Goal: Information Seeking & Learning: Find specific fact

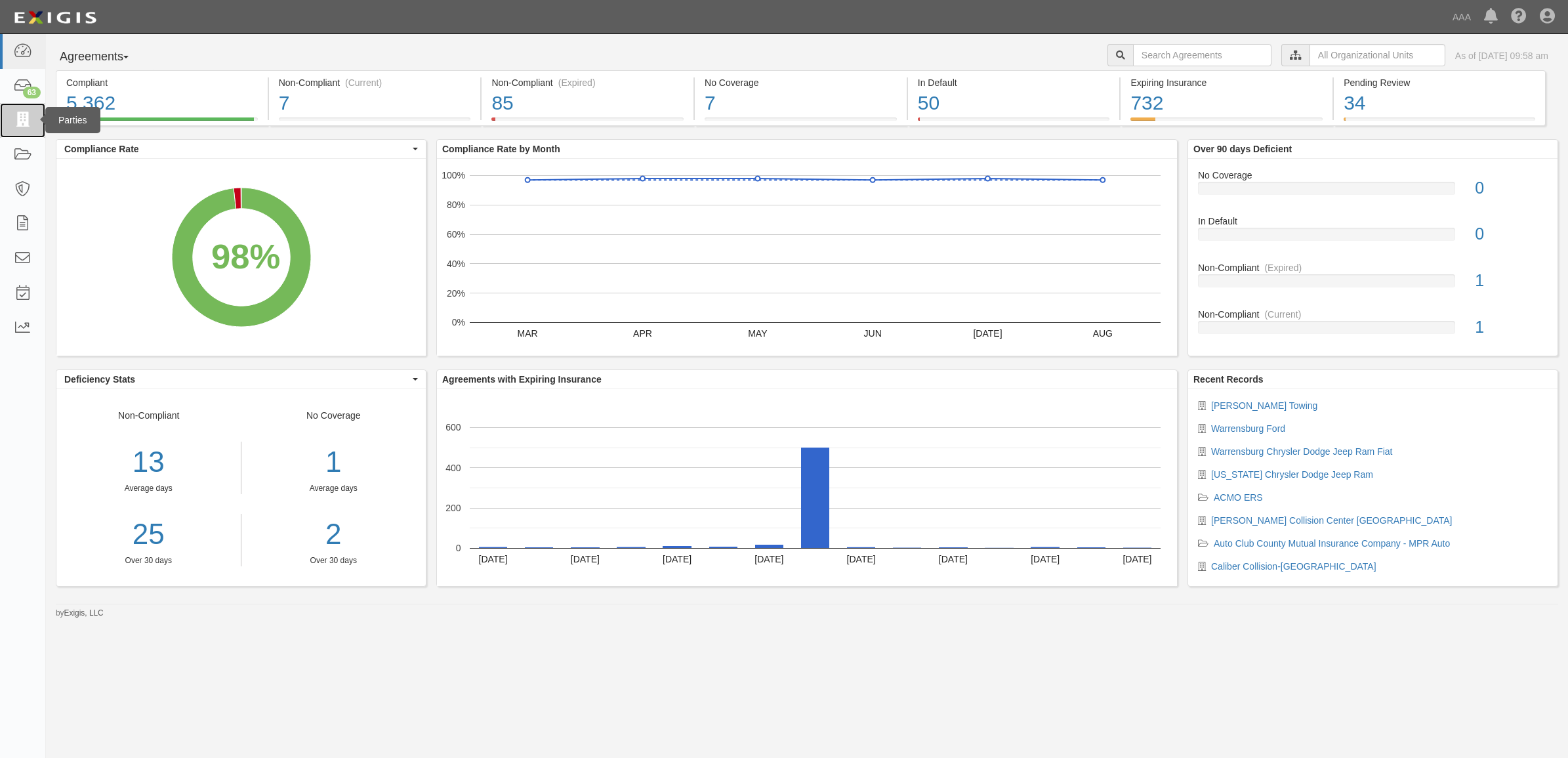
click at [26, 125] on icon at bounding box center [23, 120] width 18 height 15
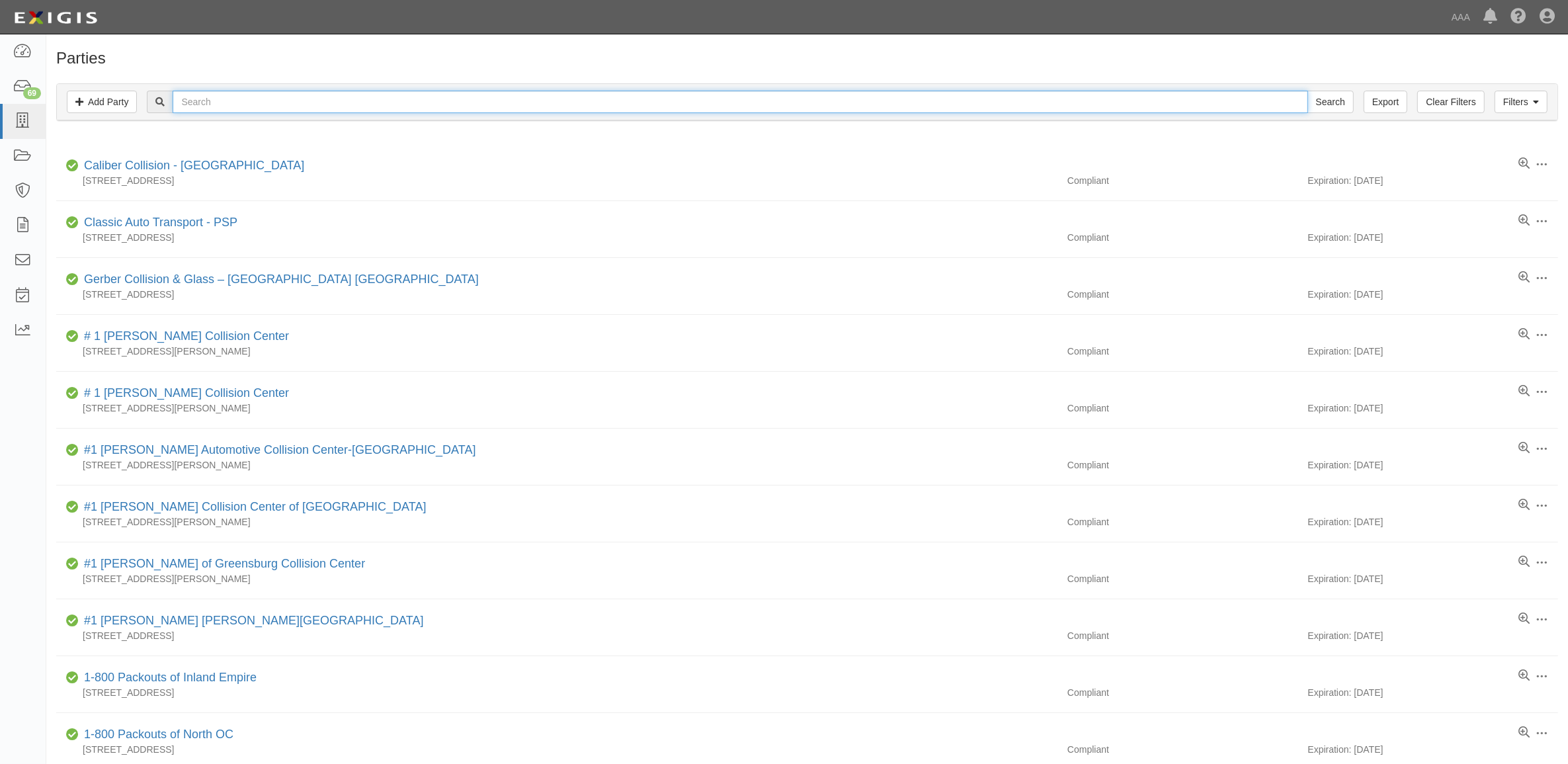
click at [220, 103] on input "text" at bounding box center [740, 102] width 1135 height 23
paste input "19459"
type input "19459"
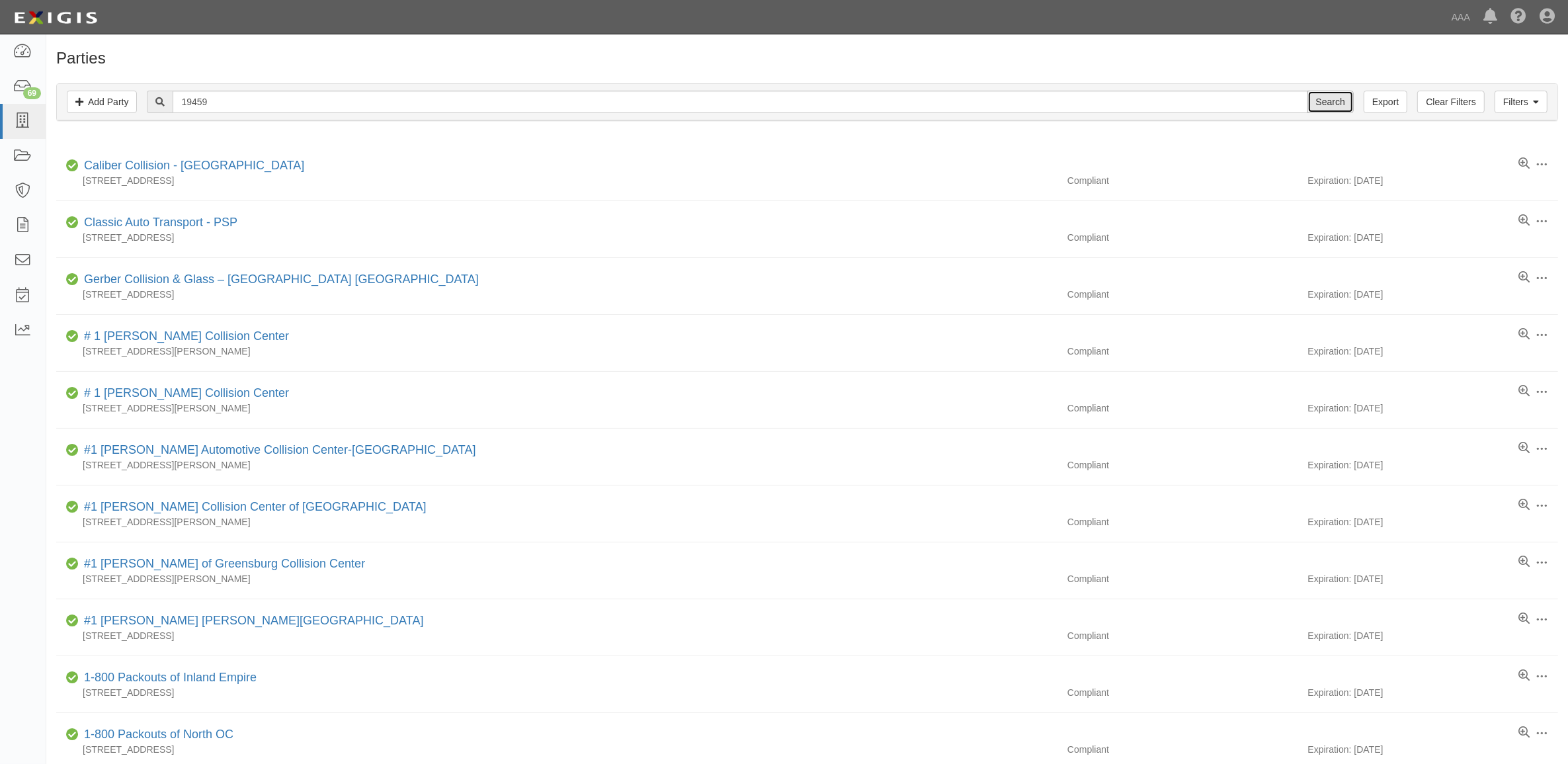
click at [1329, 102] on input "Search" at bounding box center [1330, 102] width 46 height 23
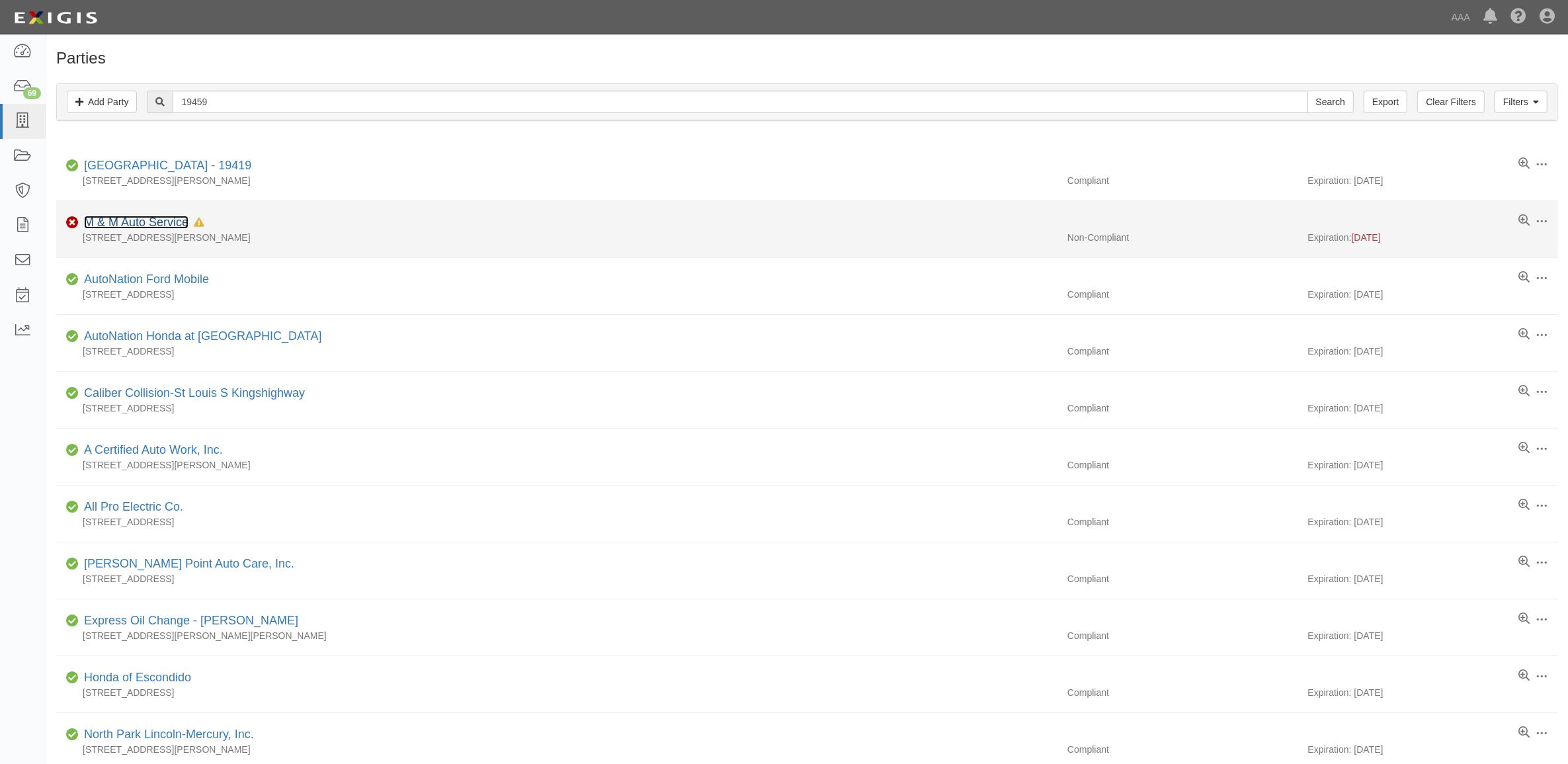
click at [166, 223] on link "M & M Auto Service" at bounding box center [136, 222] width 105 height 14
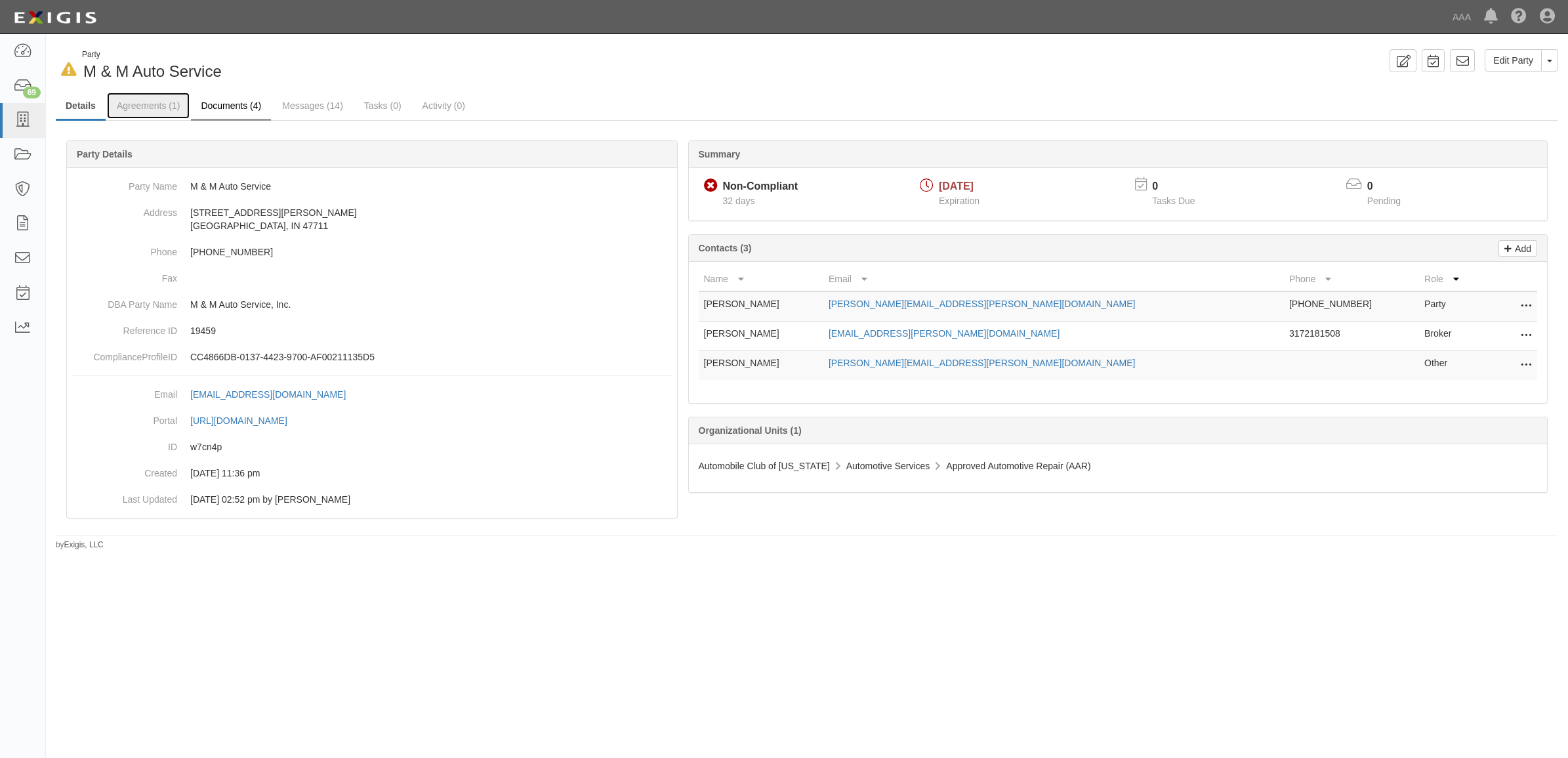
drag, startPoint x: 151, startPoint y: 107, endPoint x: 236, endPoint y: 117, distance: 85.6
click at [151, 107] on link "Agreements (1)" at bounding box center [148, 105] width 83 height 26
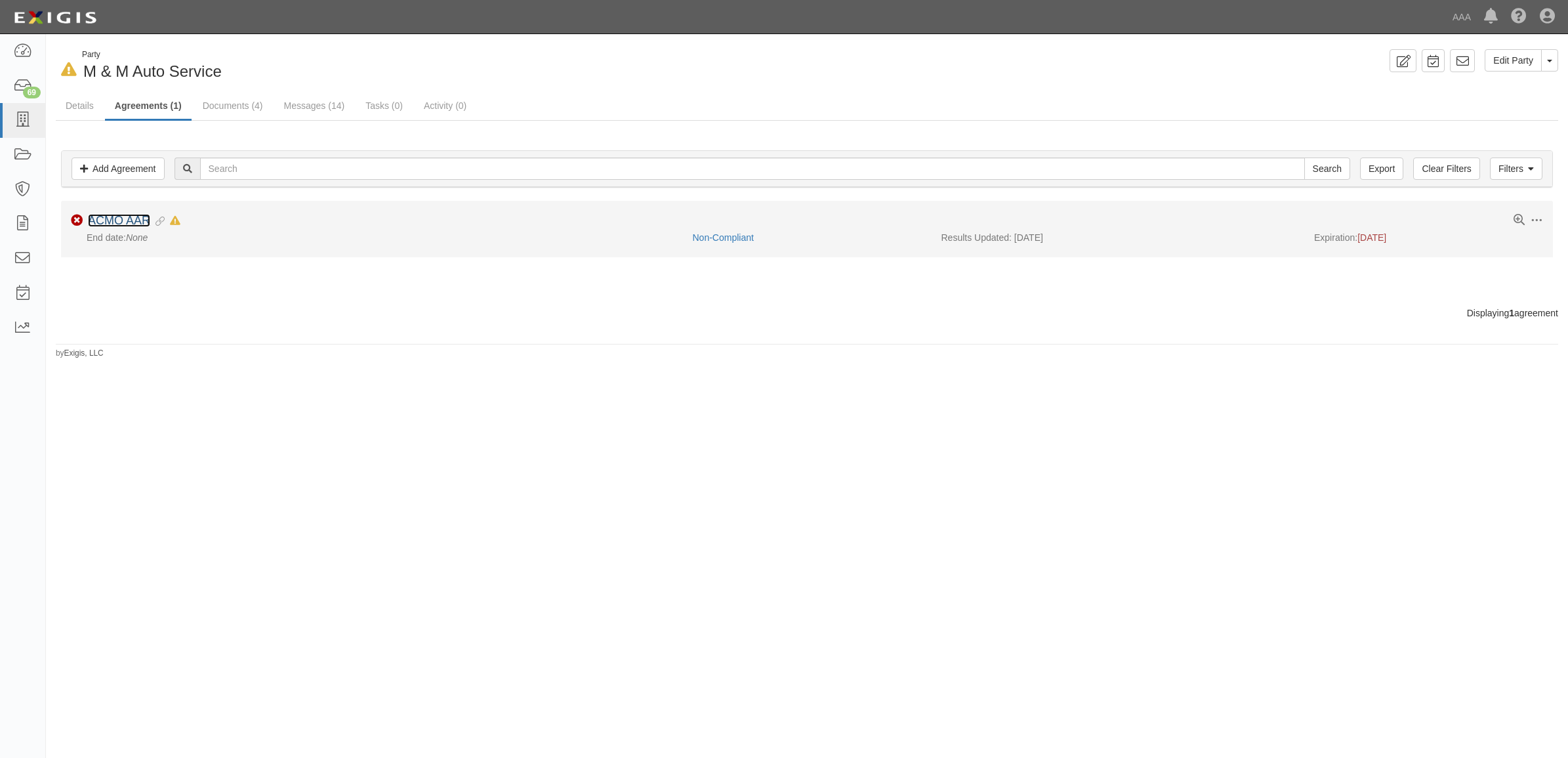
click at [135, 219] on link "ACMO AAR" at bounding box center [119, 220] width 62 height 13
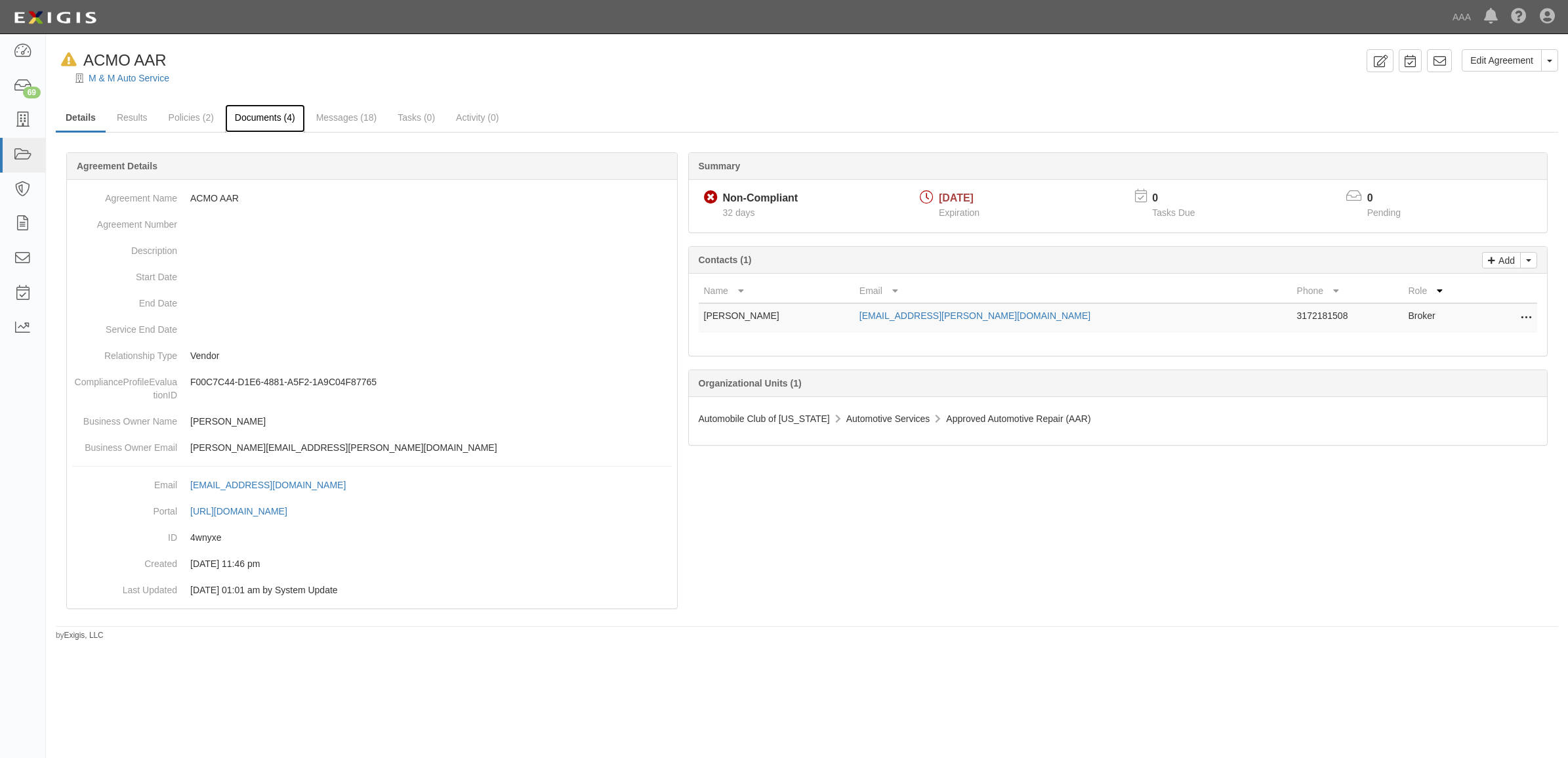
click at [280, 120] on link "Documents (4)" at bounding box center [265, 119] width 80 height 28
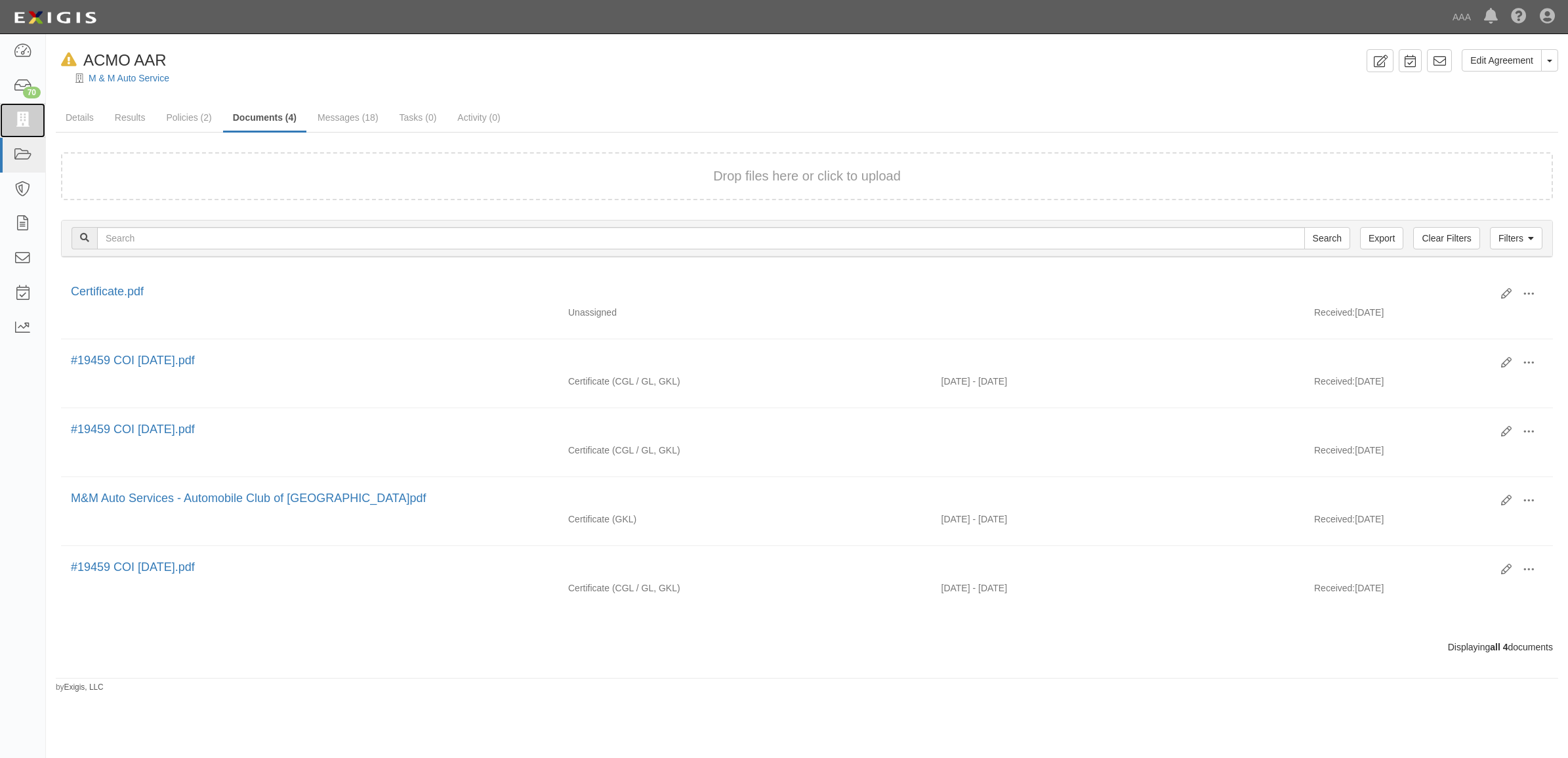
drag, startPoint x: 30, startPoint y: 120, endPoint x: 52, endPoint y: 146, distance: 34.1
click at [30, 120] on icon at bounding box center [23, 120] width 18 height 15
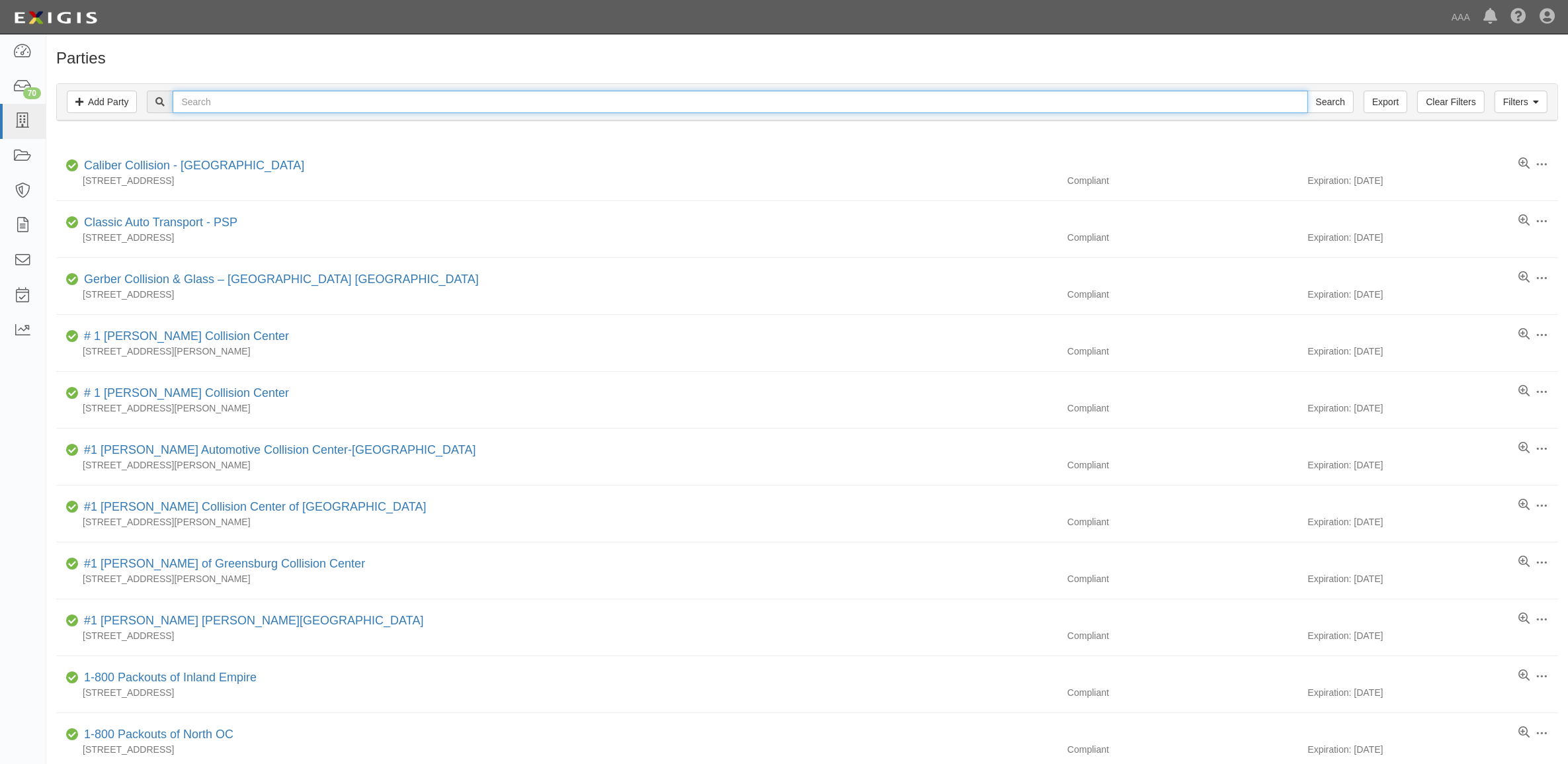
click at [233, 101] on input "text" at bounding box center [740, 102] width 1135 height 23
type input "450492"
click at [1308, 90] on input "Search" at bounding box center [1330, 102] width 46 height 23
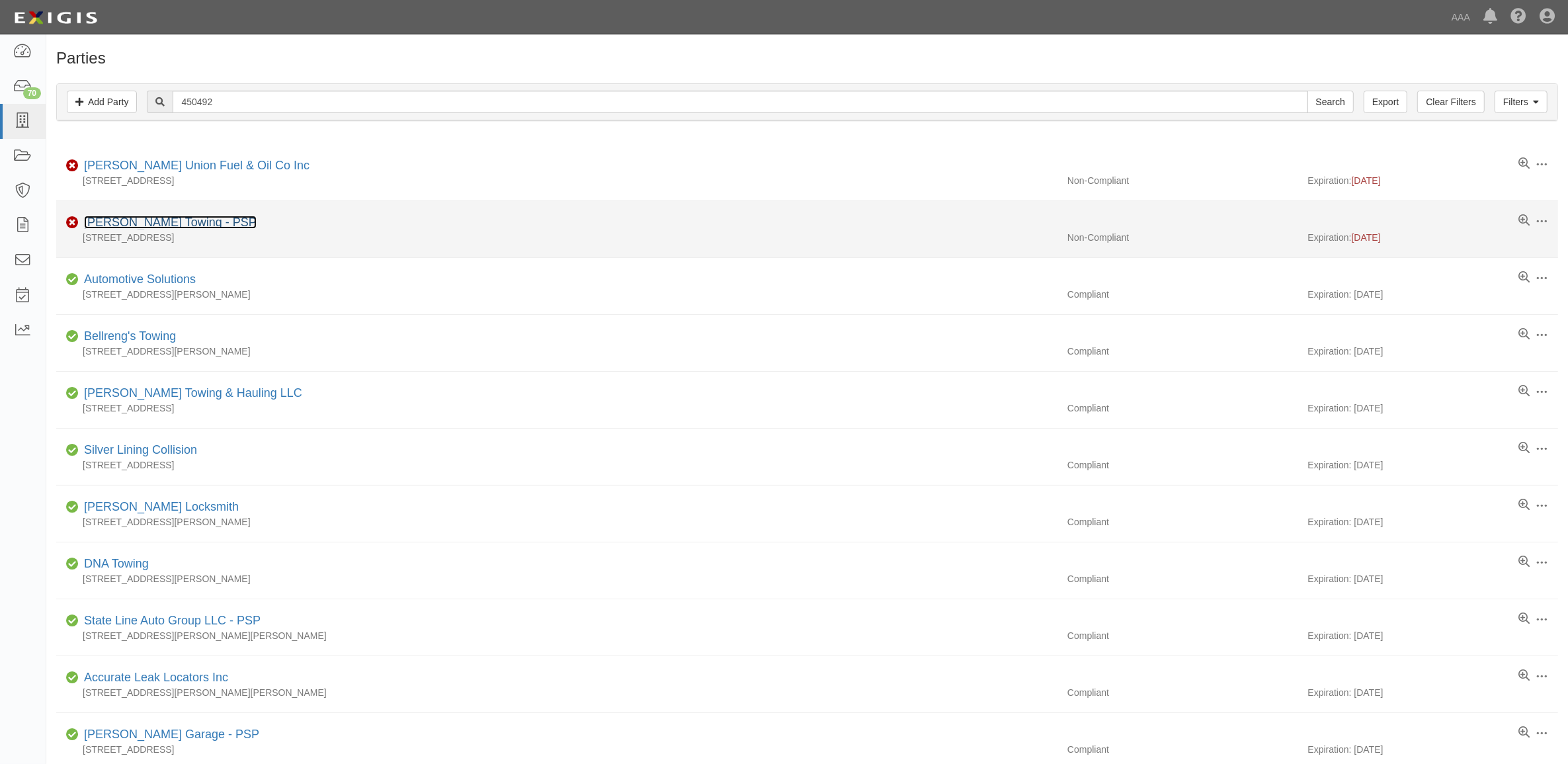
click at [127, 222] on link "[PERSON_NAME] Towing - PSP" at bounding box center [170, 222] width 173 height 14
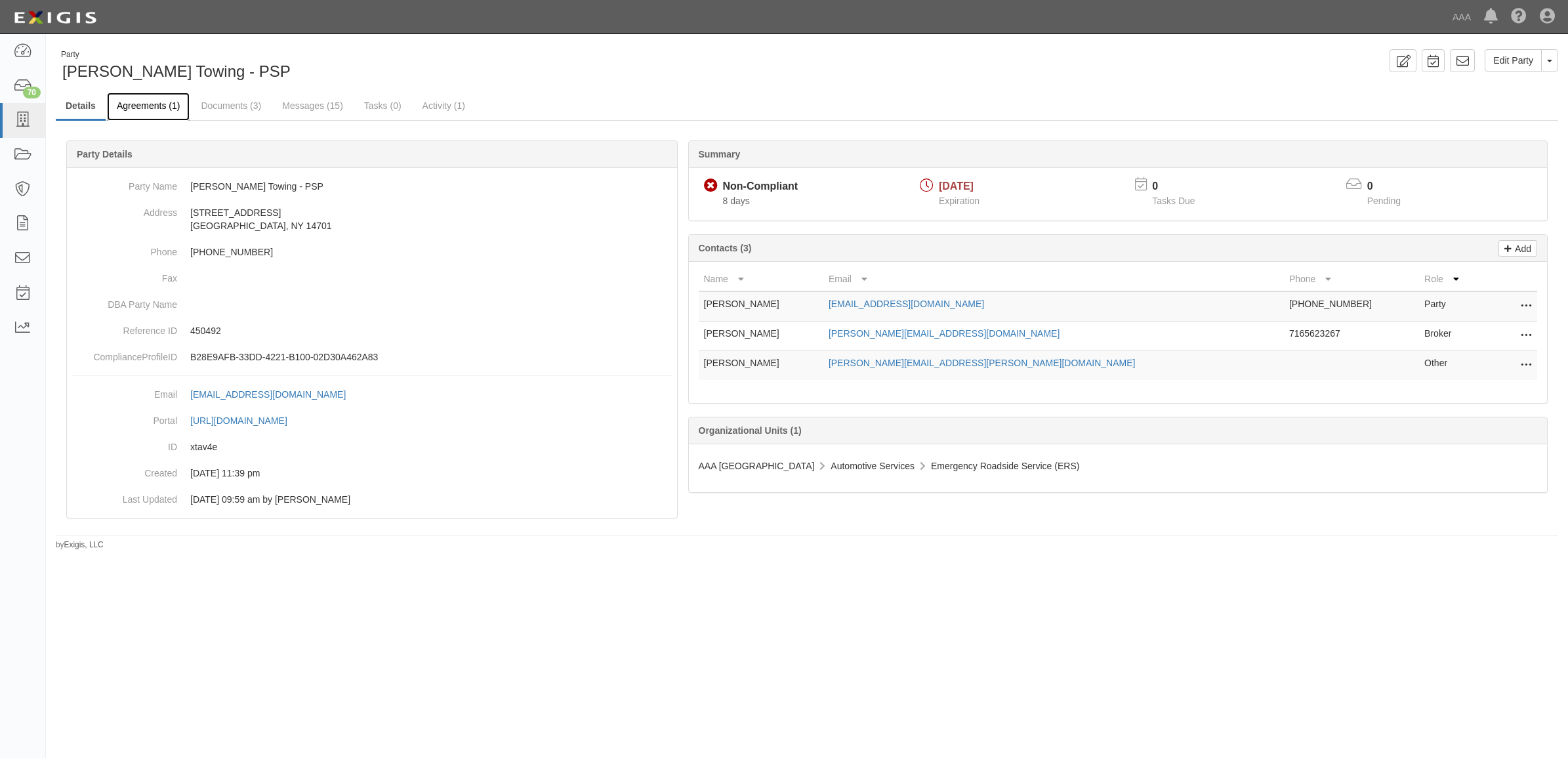
click at [149, 107] on link "Agreements (1)" at bounding box center [148, 107] width 83 height 28
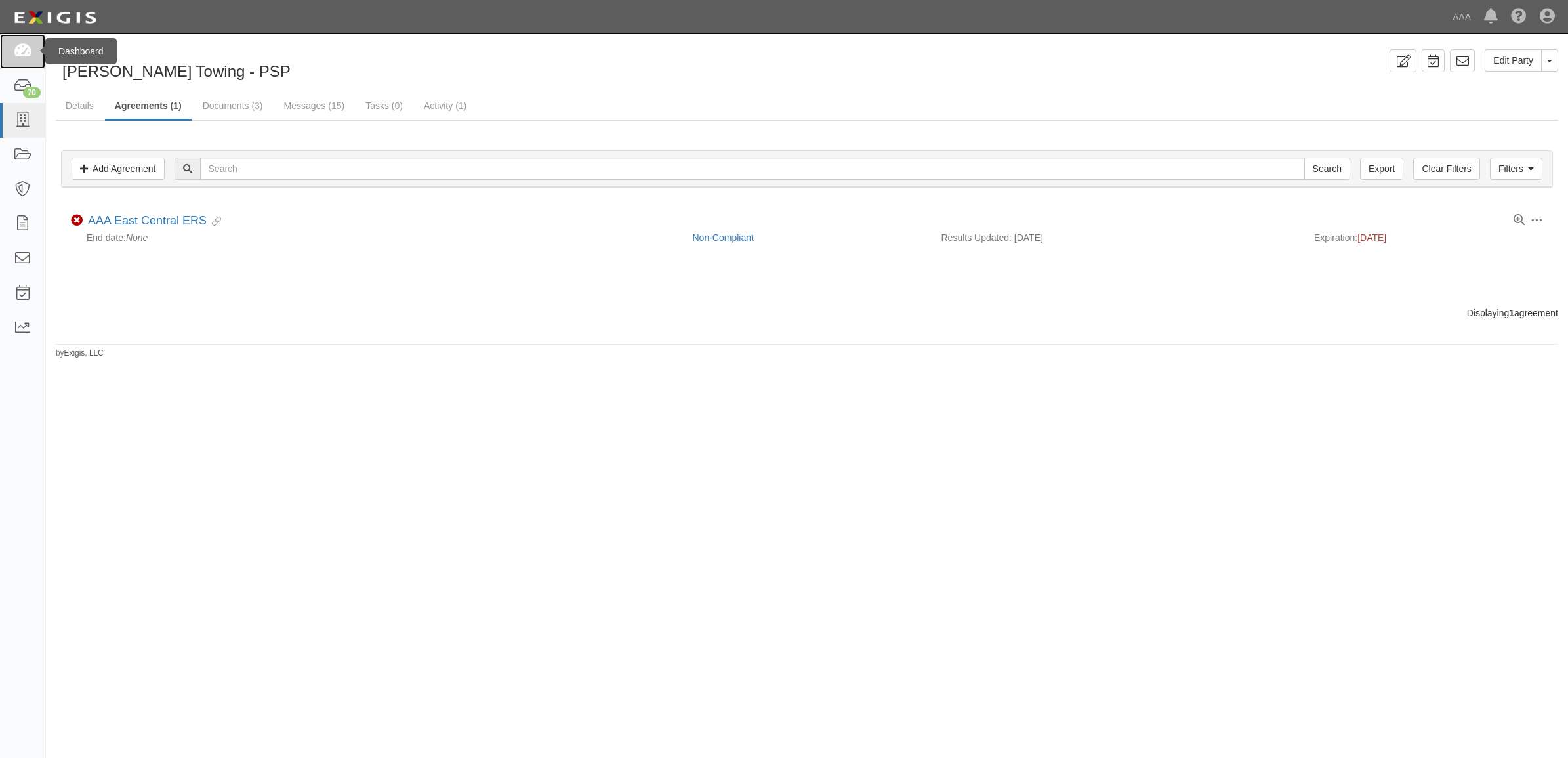
click at [28, 57] on icon at bounding box center [23, 51] width 18 height 15
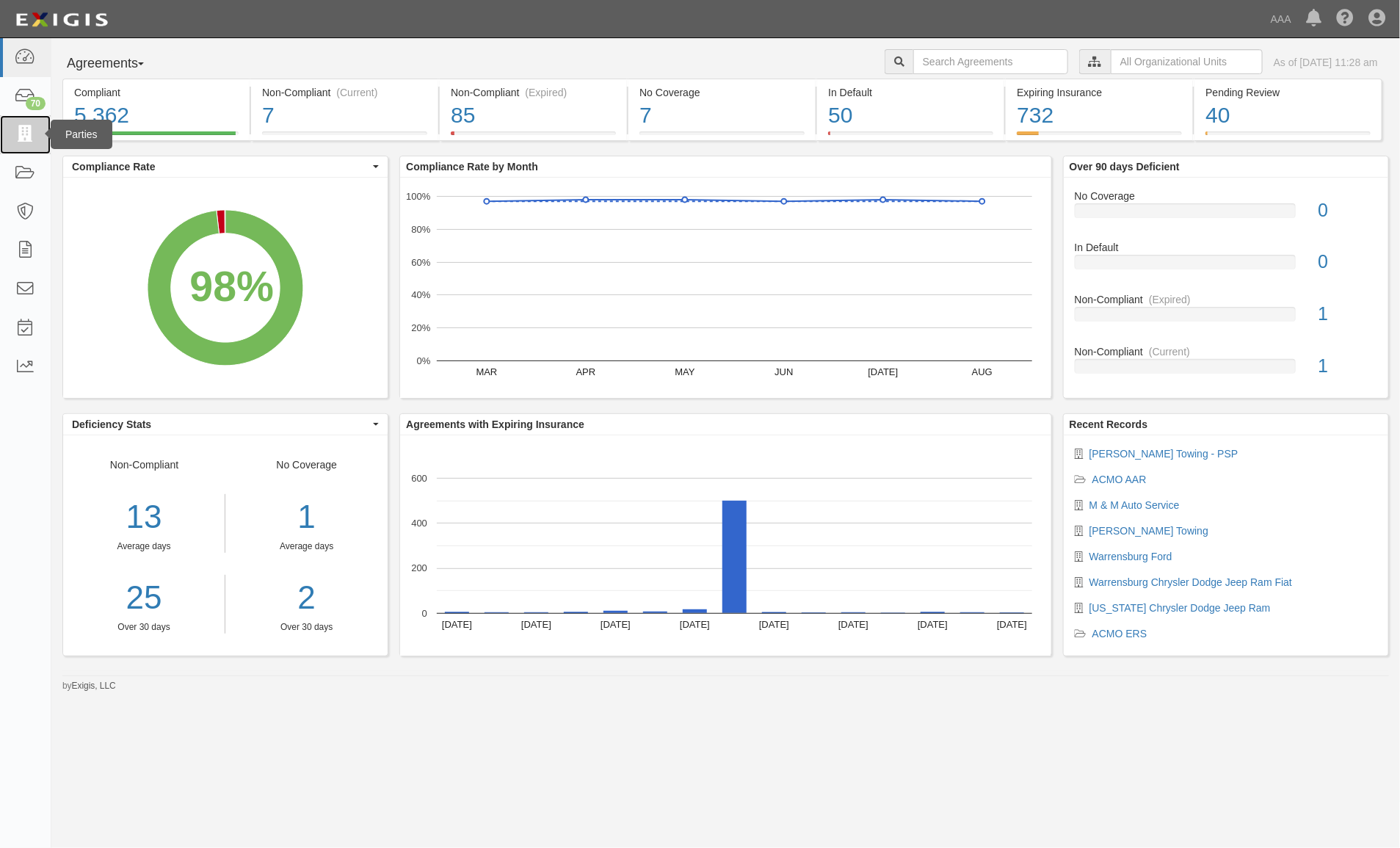
click at [30, 140] on icon at bounding box center [25, 134] width 21 height 17
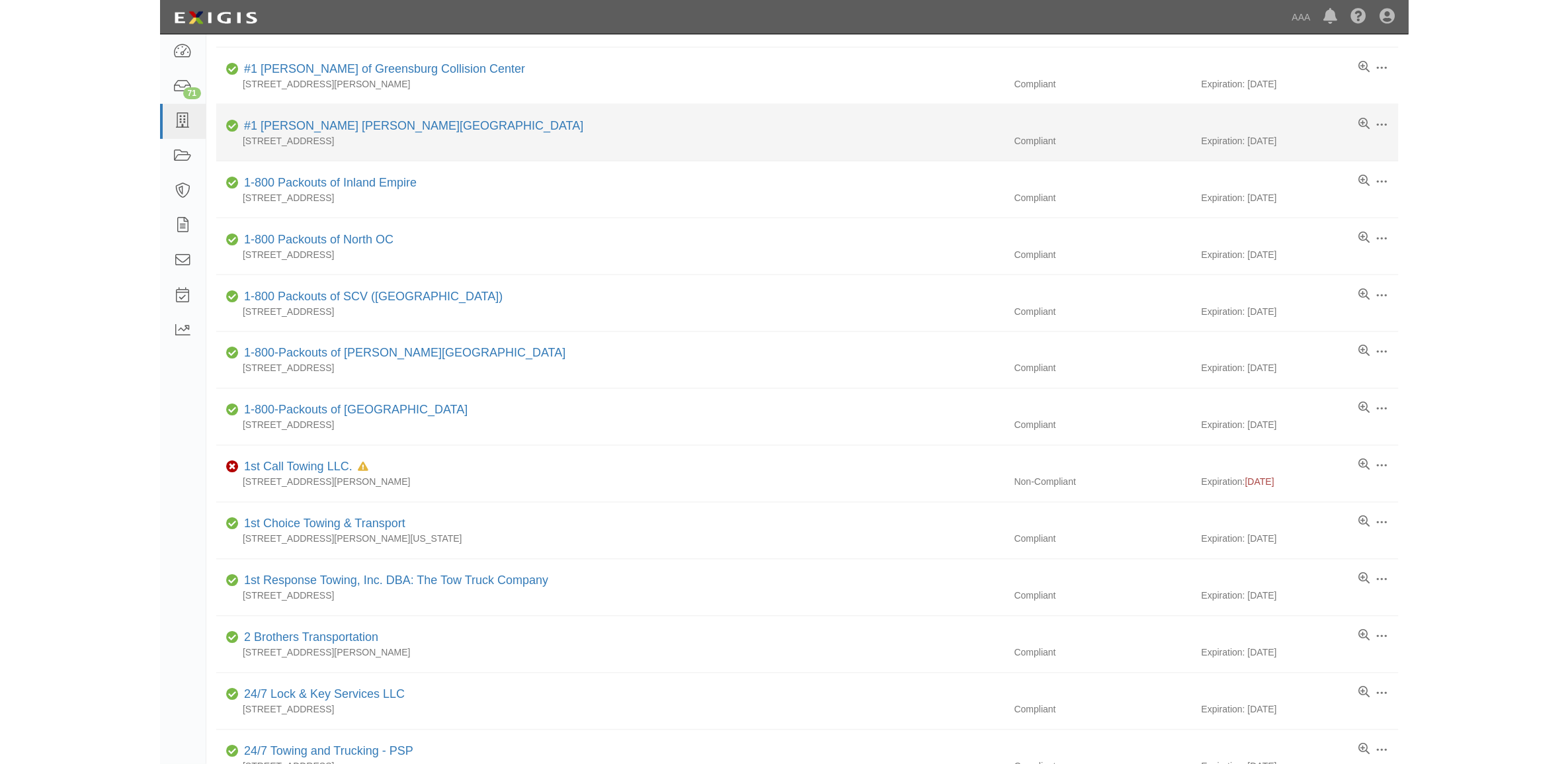
scroll to position [497, 0]
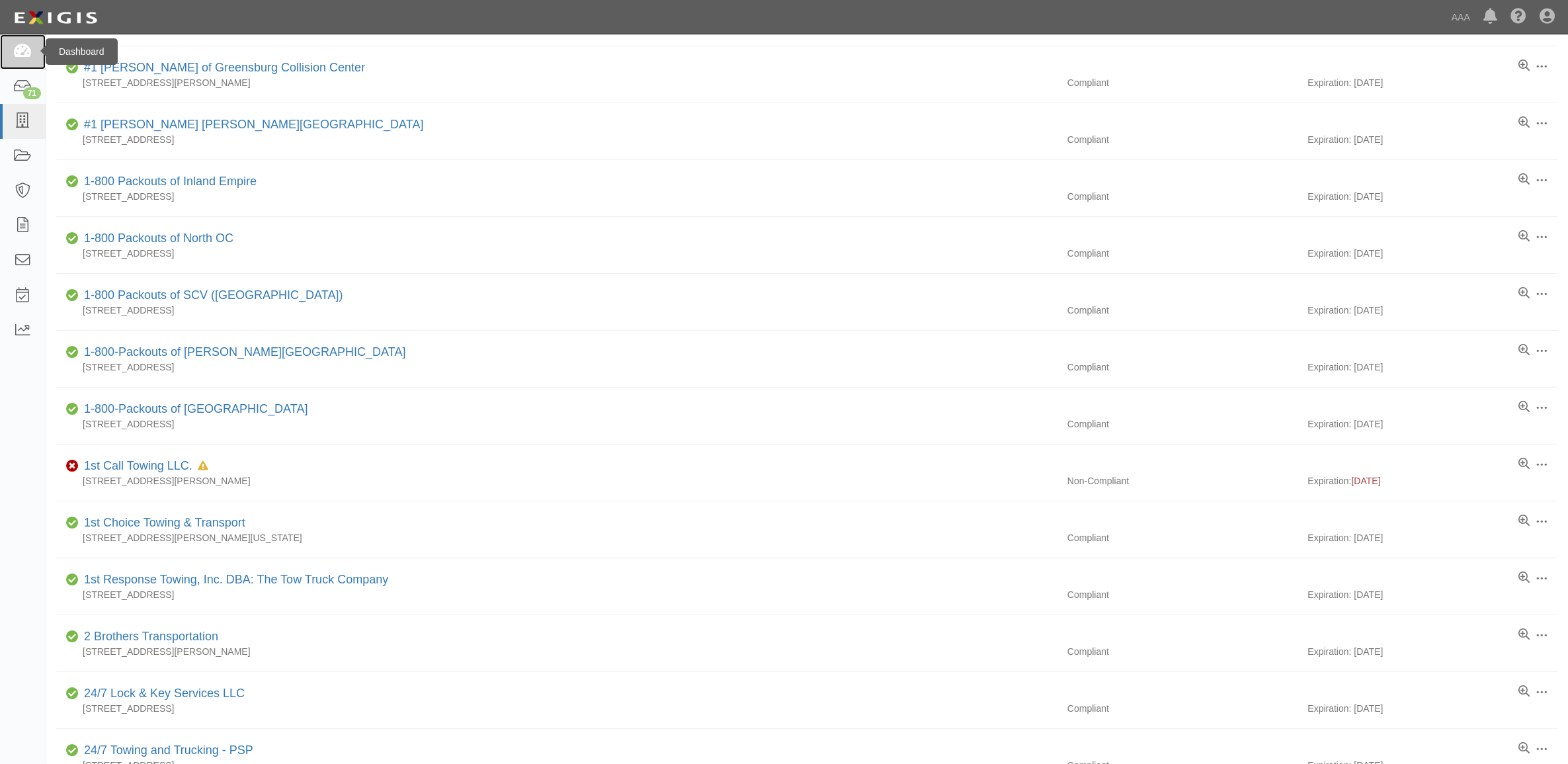
click at [28, 48] on icon at bounding box center [23, 51] width 18 height 15
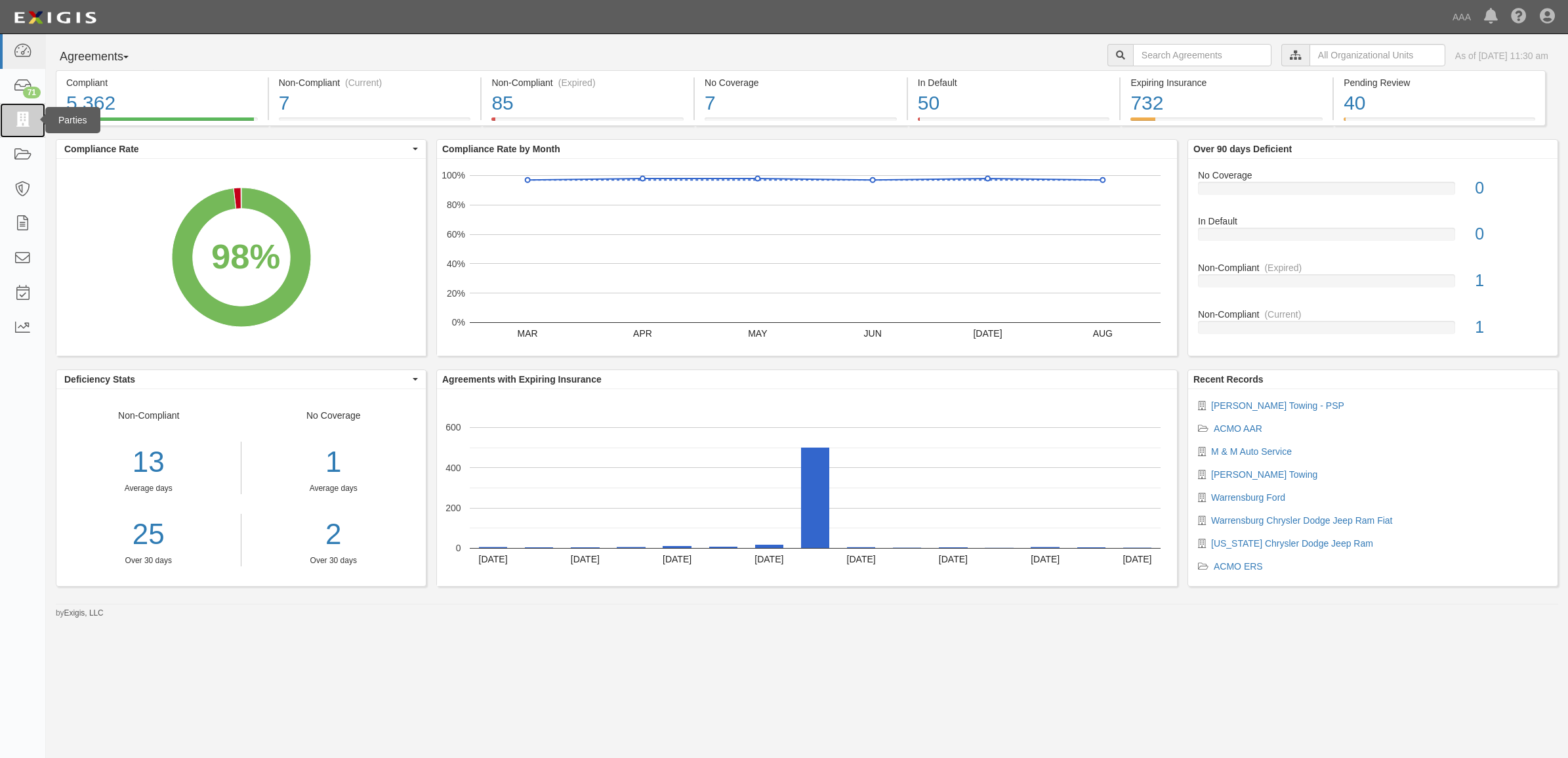
click at [33, 121] on link at bounding box center [23, 120] width 45 height 35
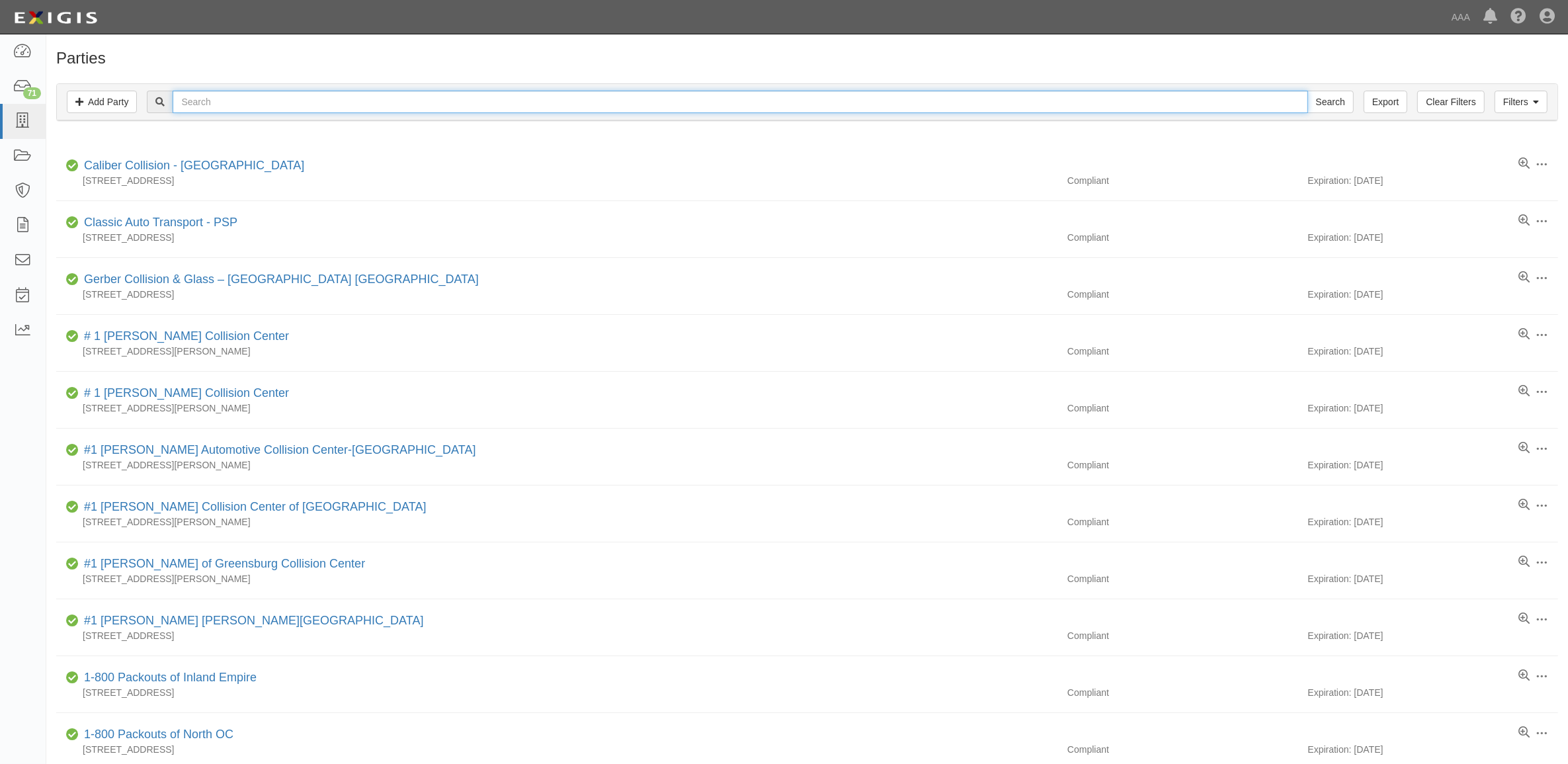
click at [193, 94] on input "text" at bounding box center [740, 102] width 1135 height 23
type input "[PERSON_NAME]'s"
click at [1308, 90] on input "Search" at bounding box center [1330, 102] width 46 height 23
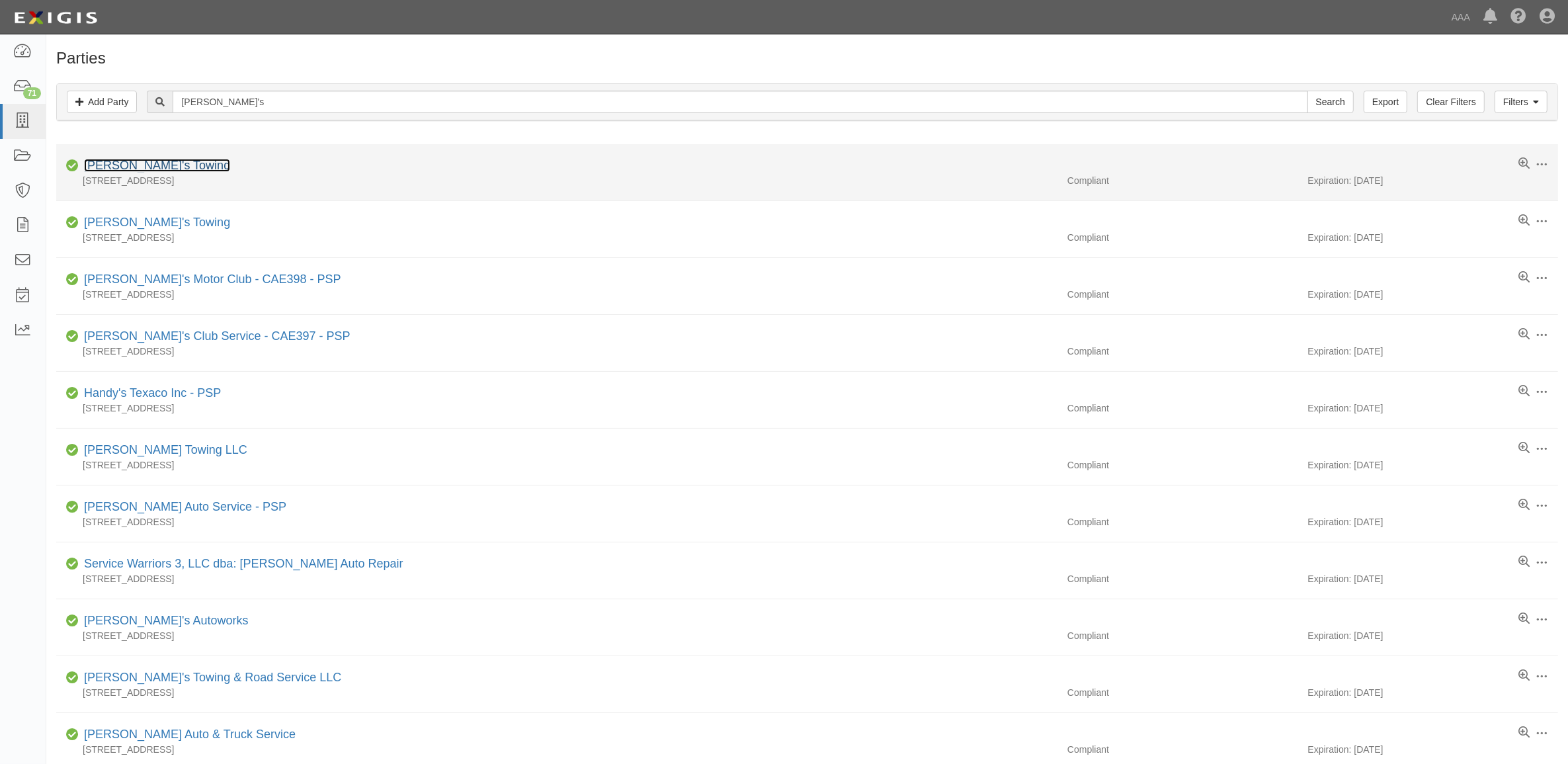
click at [142, 164] on link "[PERSON_NAME]'s Towing" at bounding box center [157, 165] width 146 height 14
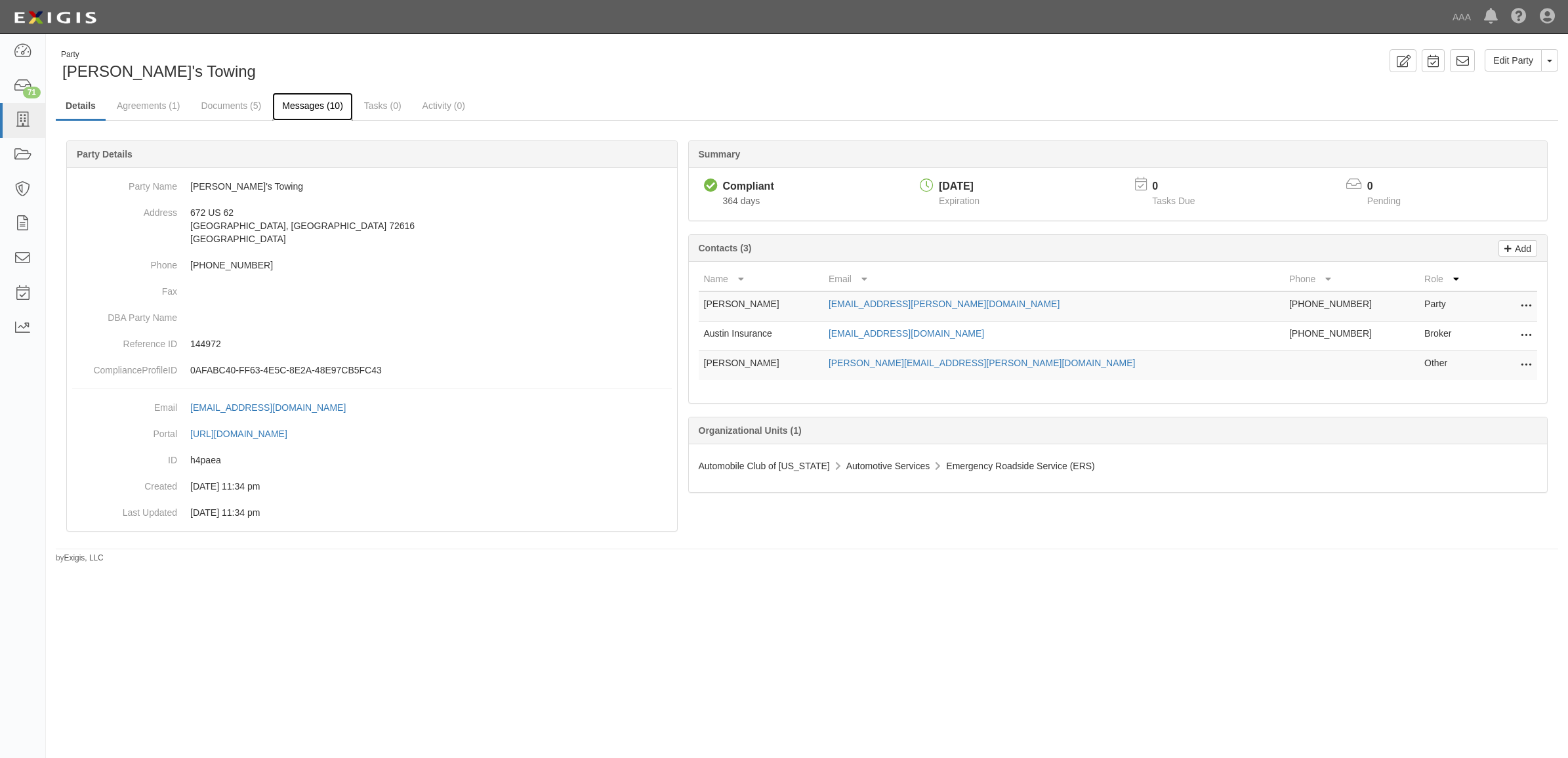
click at [313, 104] on link "Messages (10)" at bounding box center [312, 107] width 80 height 28
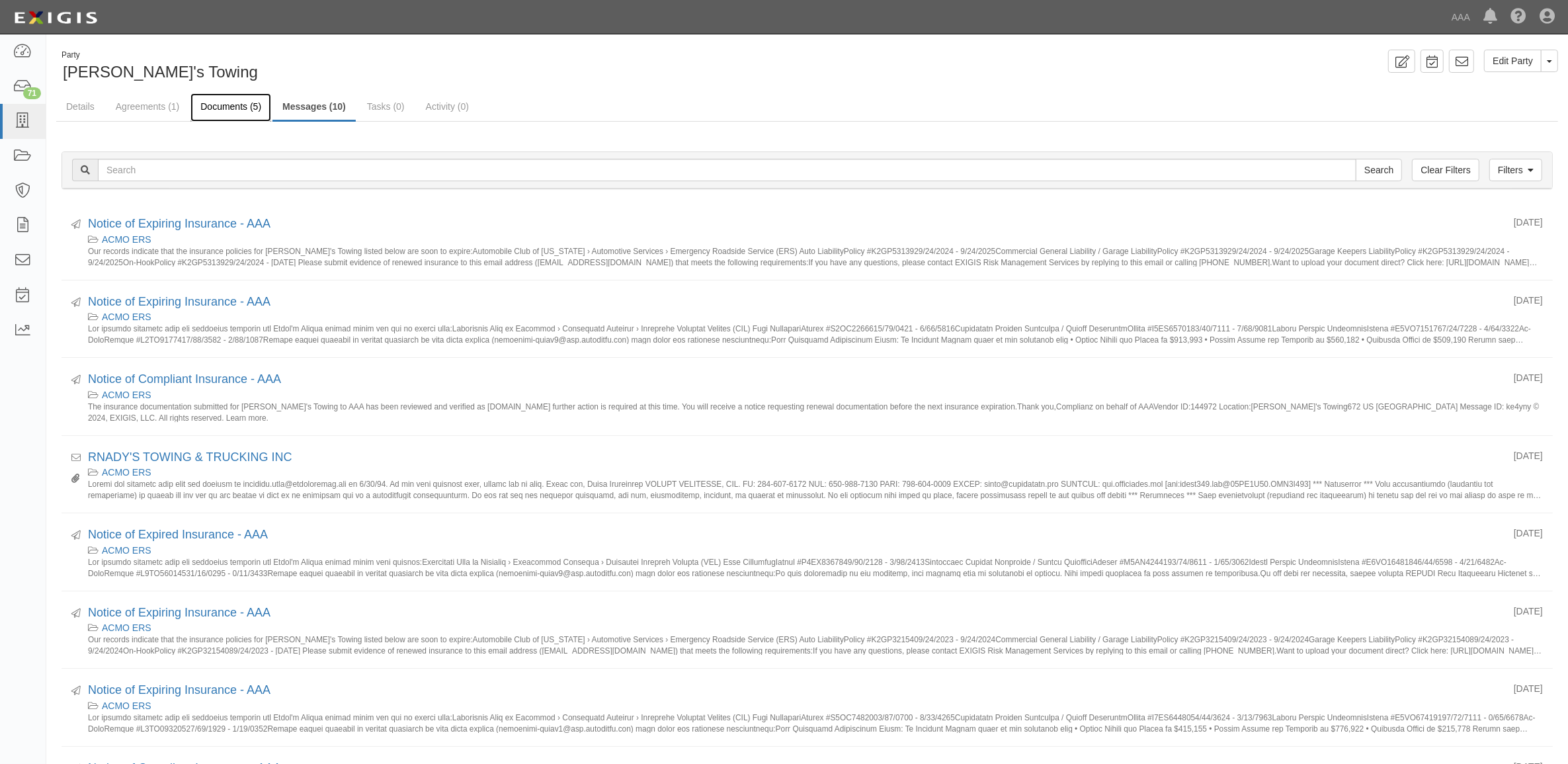
click at [230, 100] on link "Documents (5)" at bounding box center [230, 107] width 80 height 28
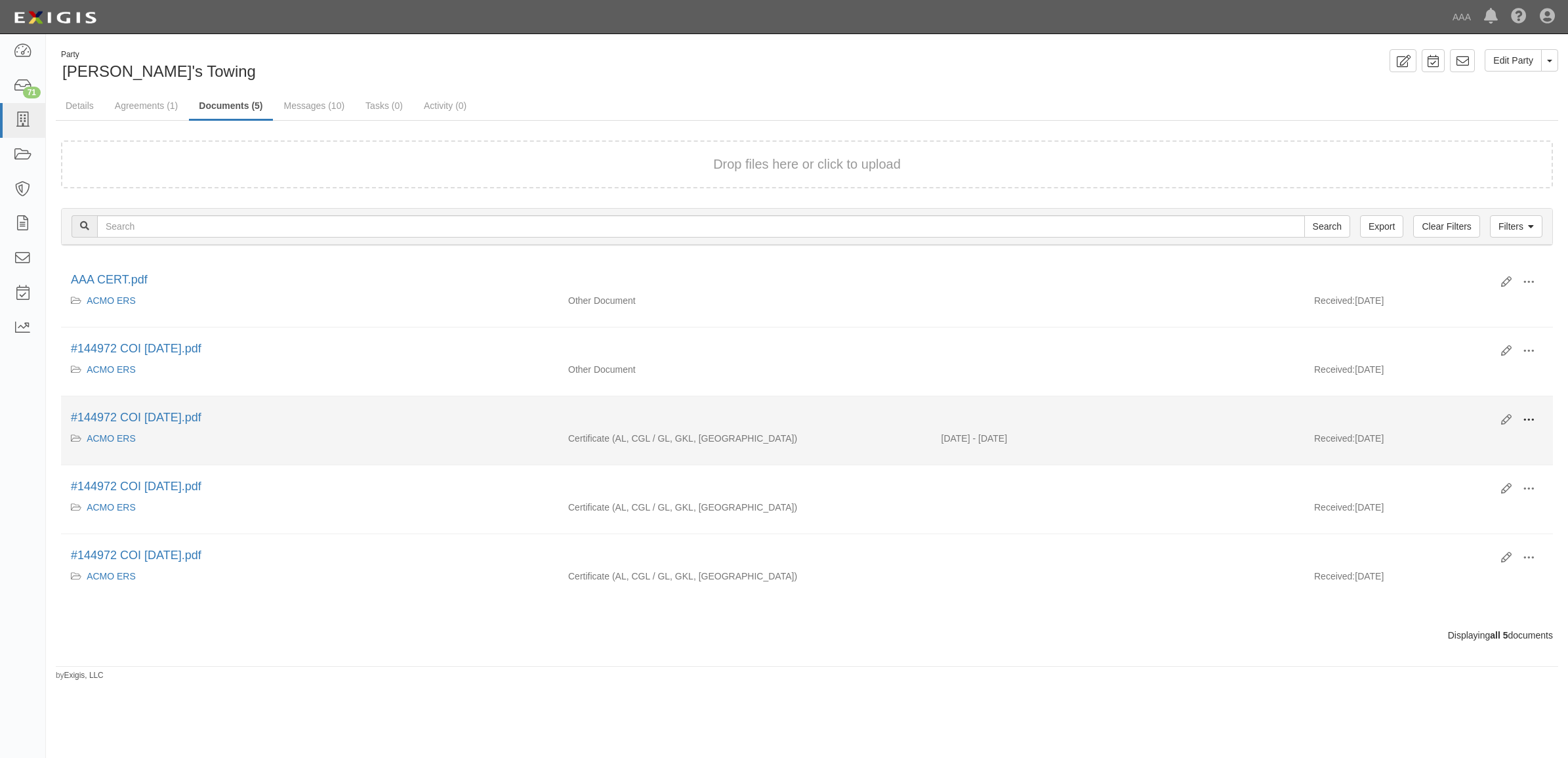
click at [1529, 426] on span at bounding box center [1529, 420] width 12 height 12
click at [1481, 436] on link "View" at bounding box center [1464, 438] width 104 height 23
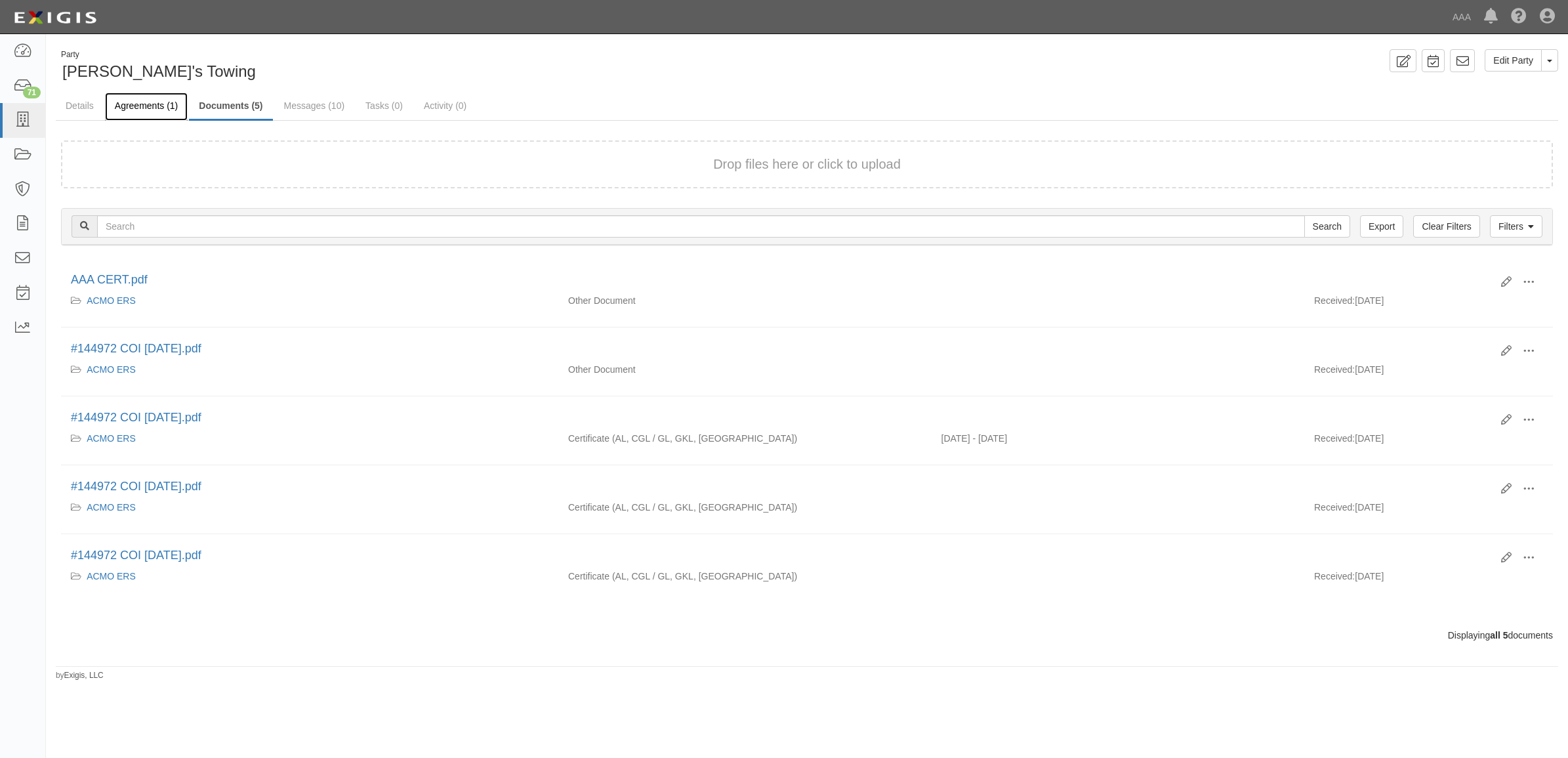
click at [152, 103] on link "Agreements (1)" at bounding box center [146, 107] width 83 height 28
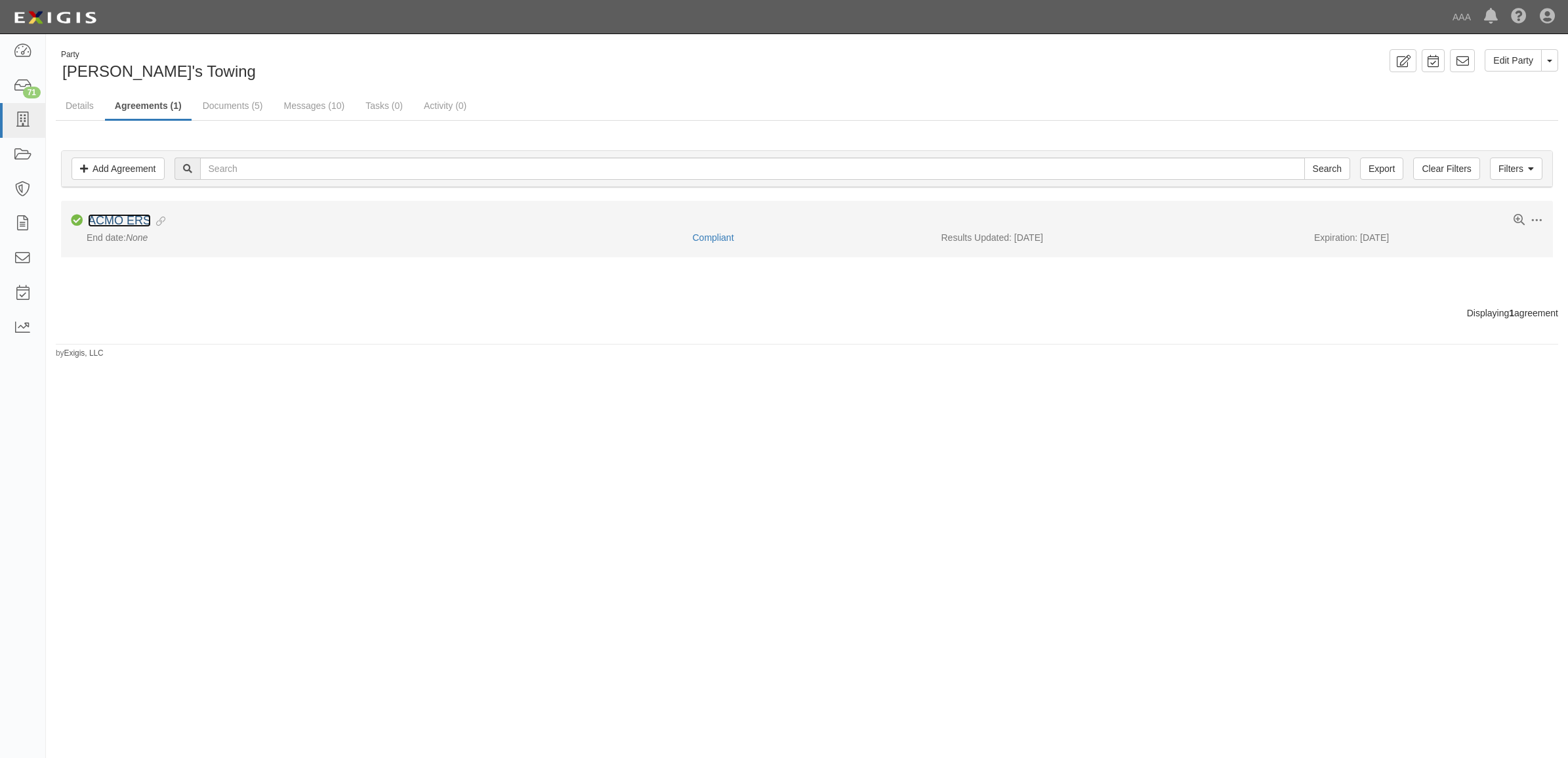
click at [136, 217] on link "ACMO ERS" at bounding box center [119, 220] width 63 height 13
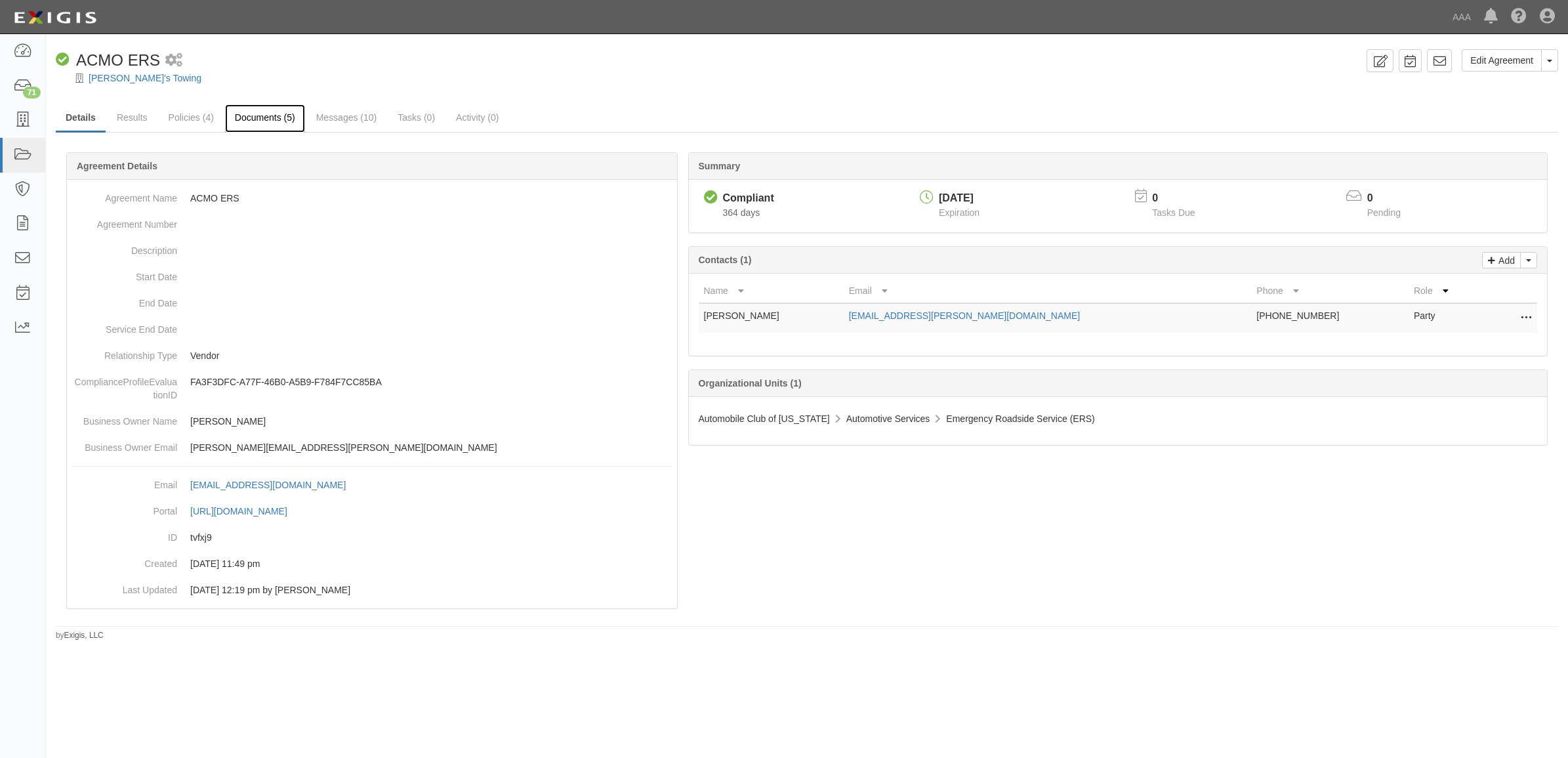
click at [280, 122] on link "Documents (5)" at bounding box center [265, 119] width 80 height 28
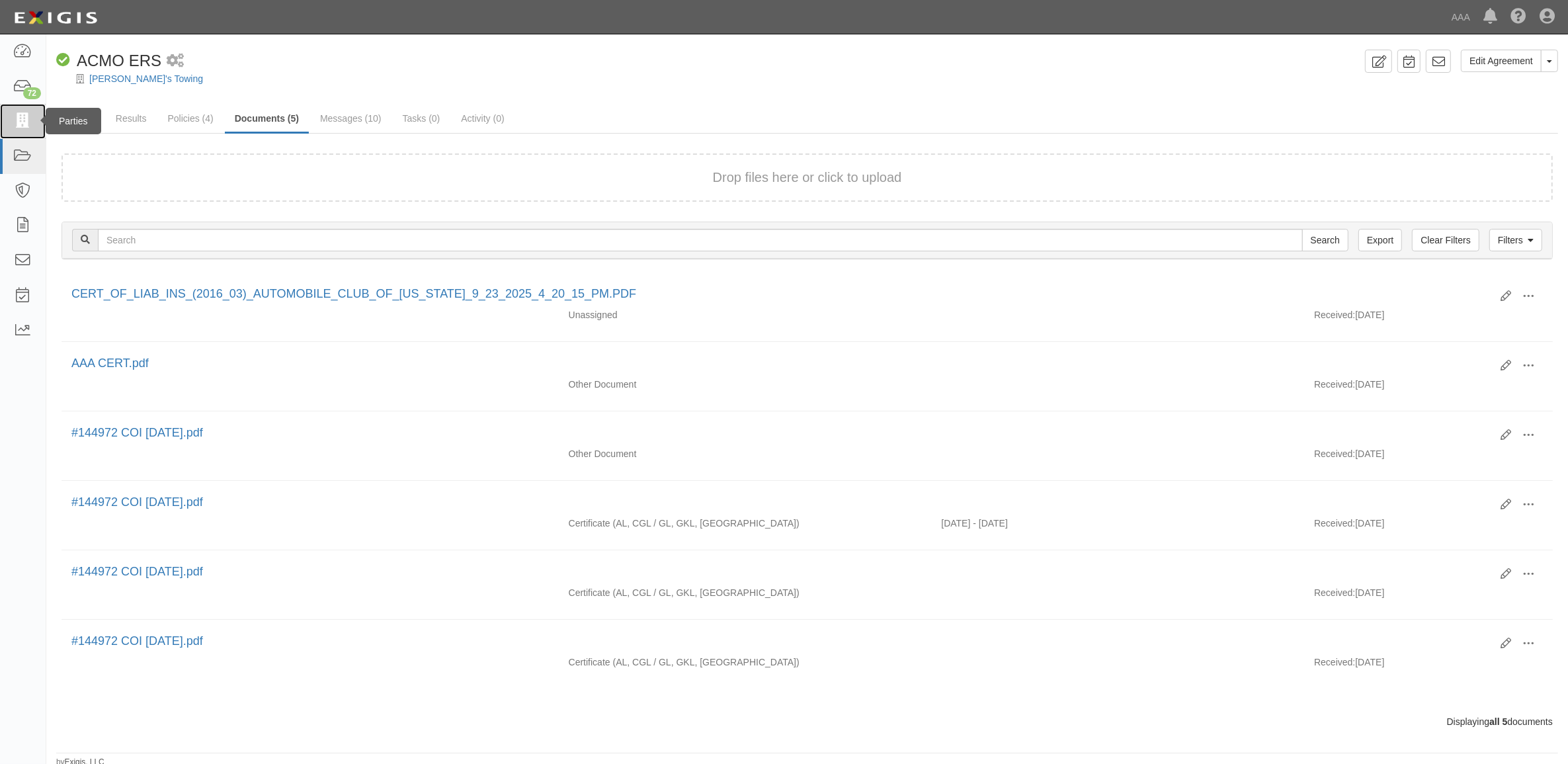
click at [23, 124] on icon at bounding box center [23, 121] width 18 height 15
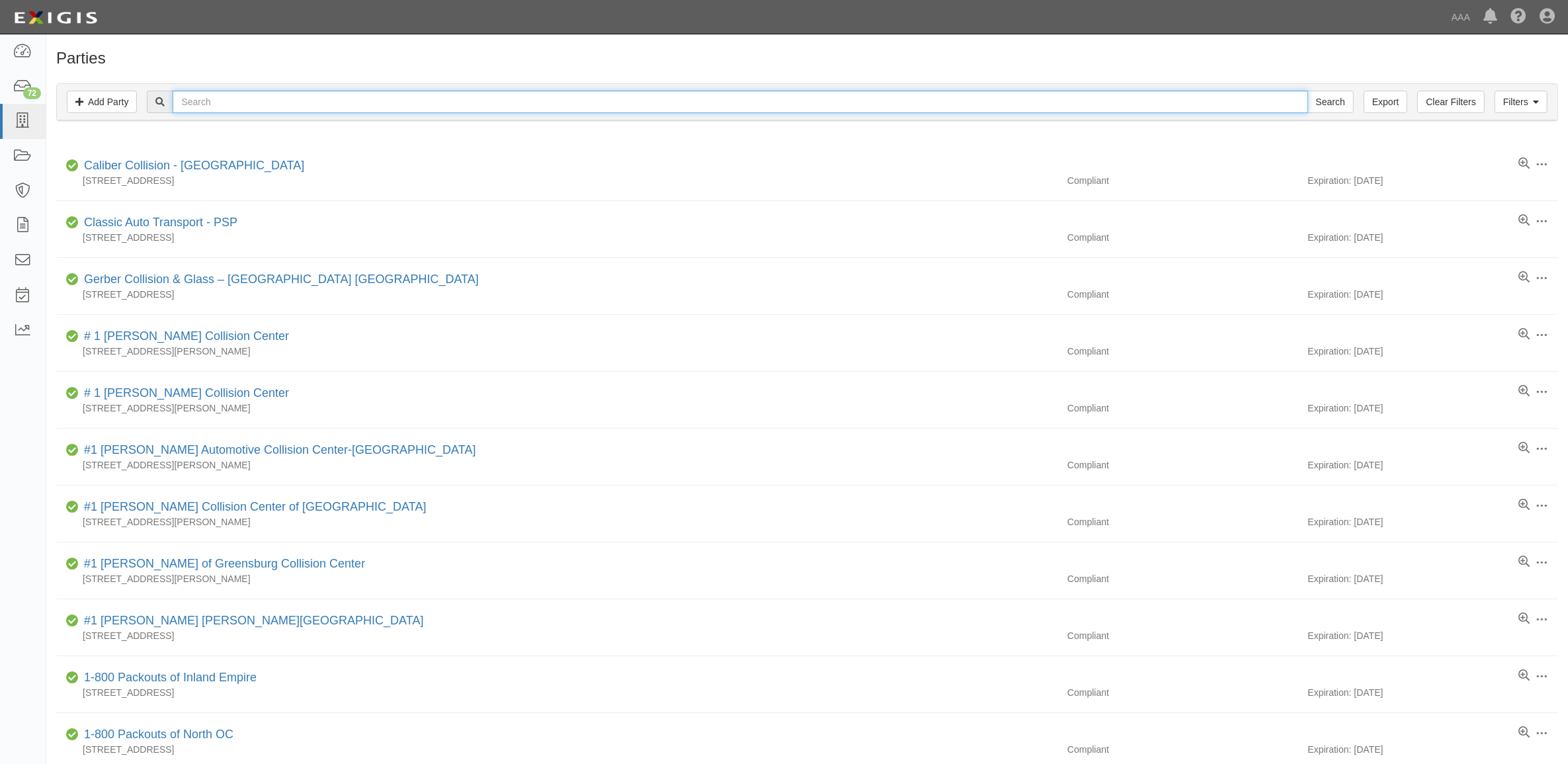
click at [275, 100] on input "text" at bounding box center [740, 102] width 1135 height 23
type input "23494"
click at [1308, 90] on input "Search" at bounding box center [1330, 102] width 46 height 23
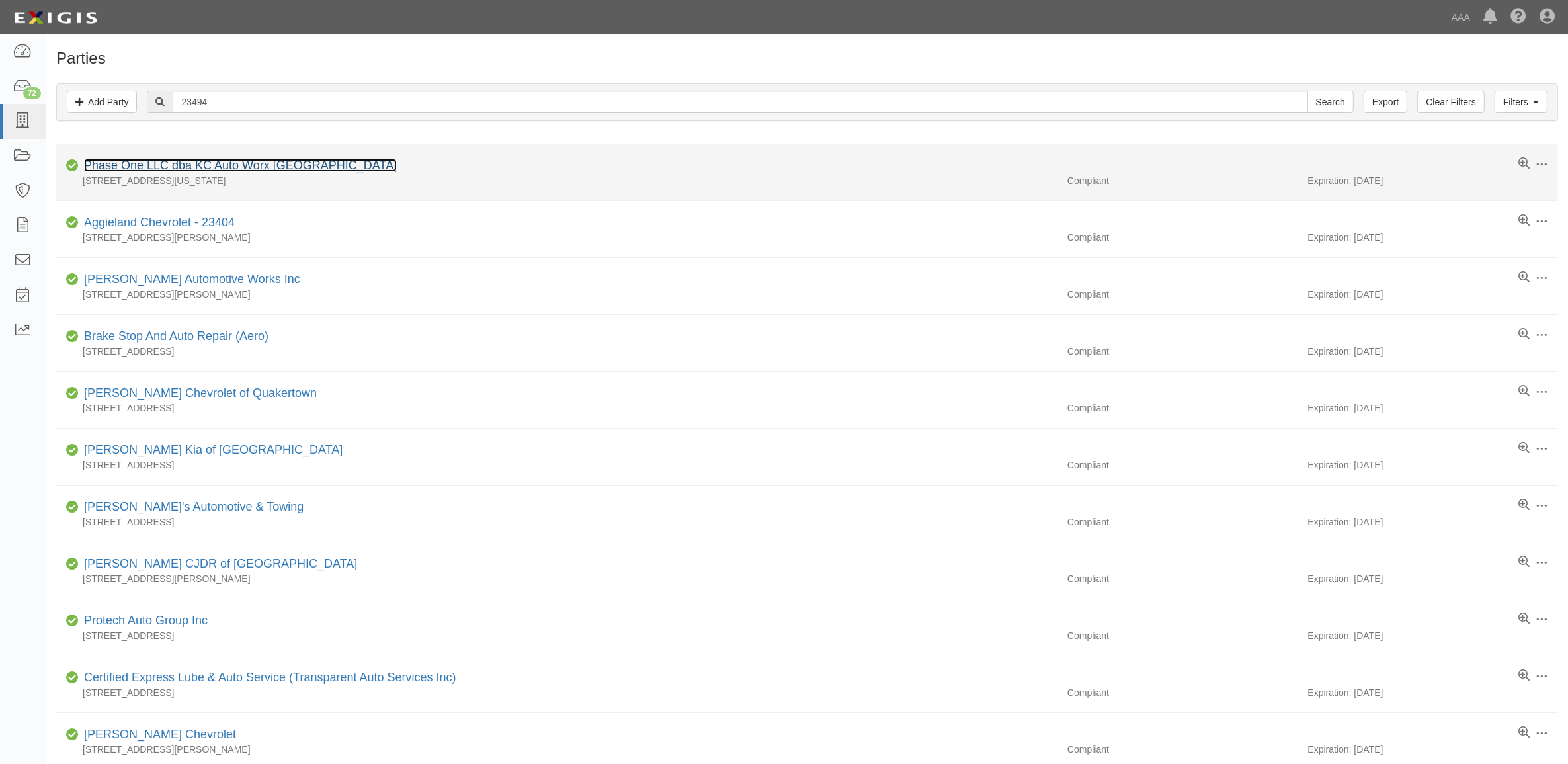
click at [242, 166] on link "Phase One LLC dba KC Auto Worx 39th Street" at bounding box center [240, 165] width 313 height 14
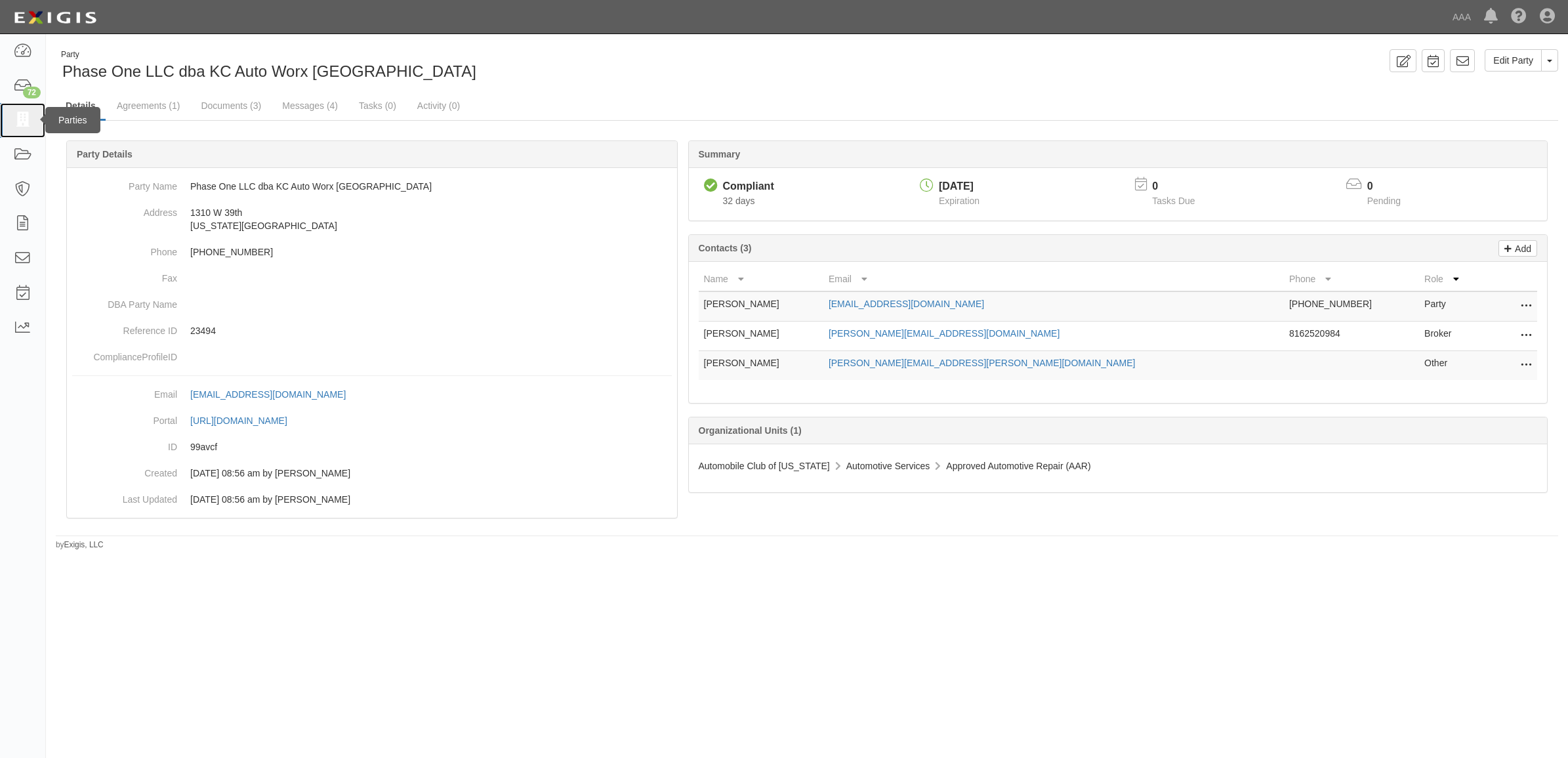
click at [20, 115] on icon at bounding box center [23, 120] width 18 height 15
